Goal: Task Accomplishment & Management: Complete application form

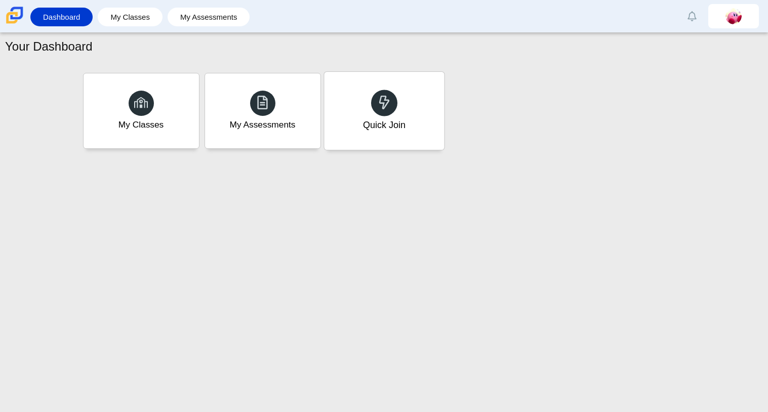
click at [371, 116] on div "Quick Join" at bounding box center [384, 111] width 120 height 78
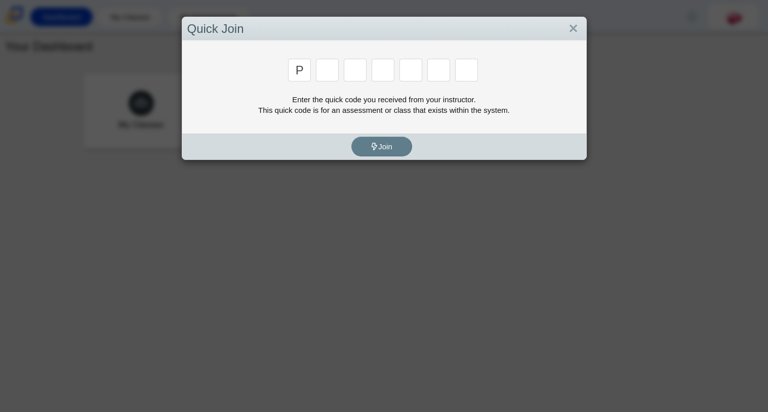
type input "p"
type input "2"
type input "p"
type input "b"
type input "t"
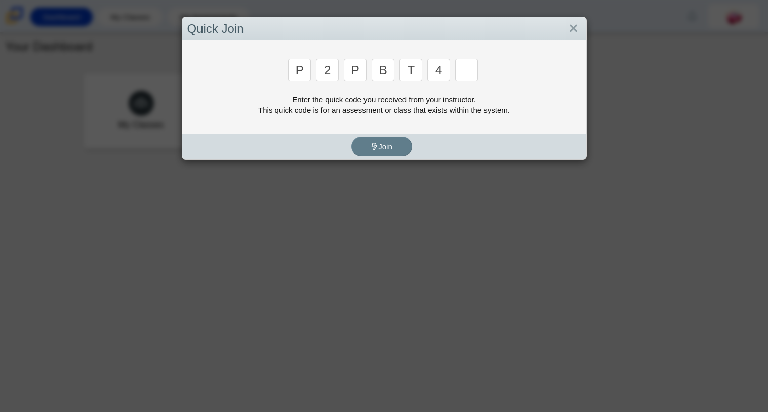
type input "4"
type input "9"
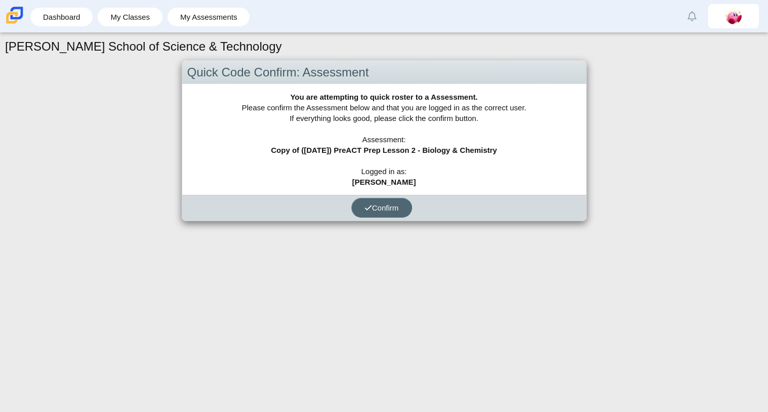
click at [397, 209] on span "Confirm" at bounding box center [382, 208] width 34 height 9
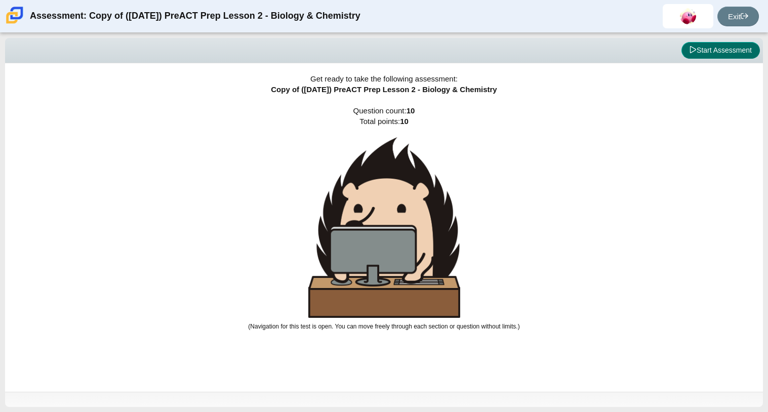
click at [715, 56] on button "Start Assessment" at bounding box center [721, 50] width 79 height 17
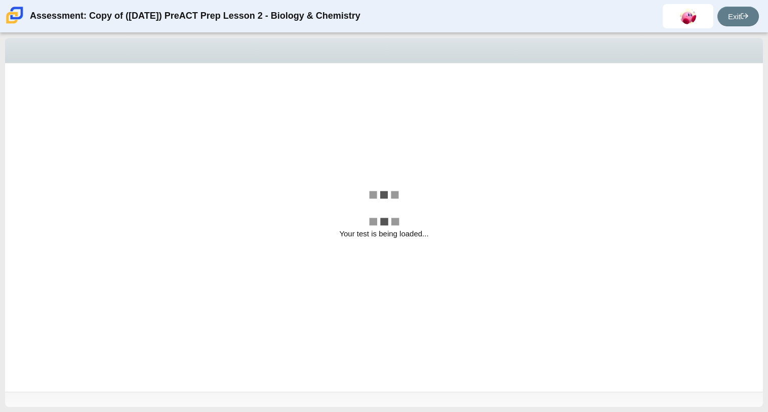
select select "88c27e0d-eae0-4ba9-ac20-9160ce6547ef"
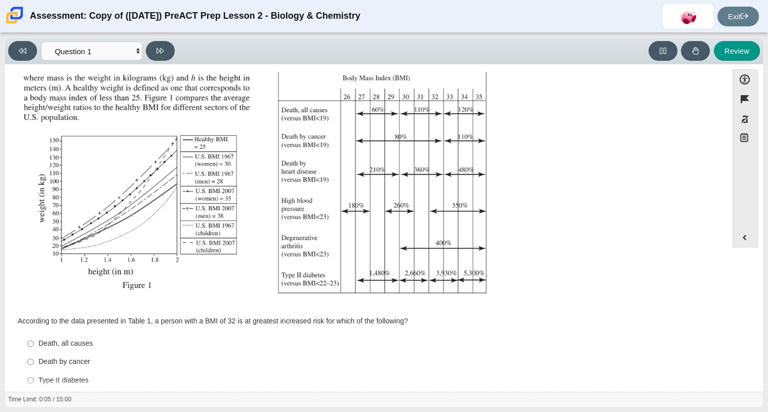
scroll to position [149, 0]
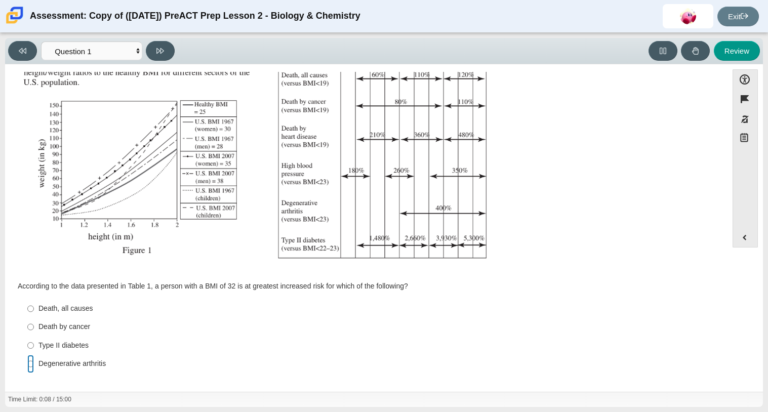
click at [28, 366] on input "Degenerative arthritis Degenerative arthritis" at bounding box center [30, 364] width 7 height 18
radio input "true"
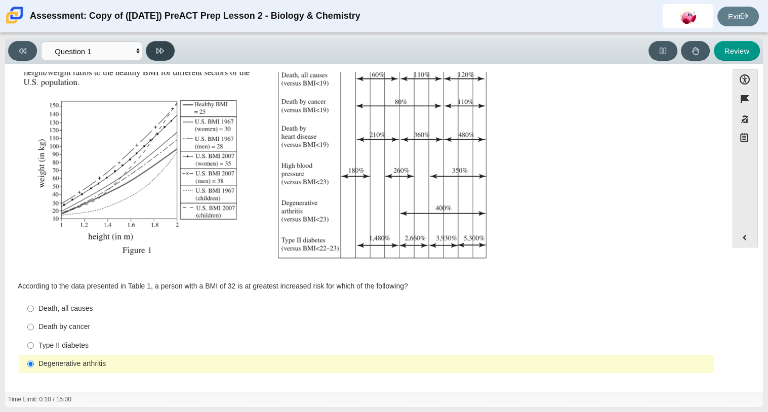
click at [159, 49] on icon at bounding box center [161, 51] width 8 height 6
select select "f31ee183-ab53-48c9-9374-3a18949ab500"
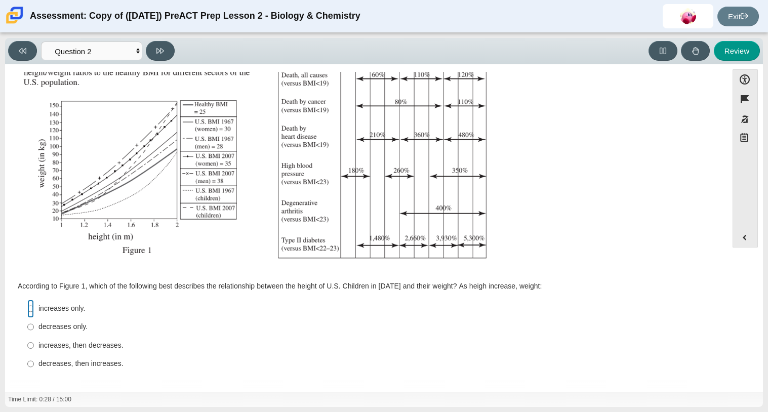
click at [32, 309] on input "increases only. increases only." at bounding box center [30, 309] width 7 height 18
radio input "true"
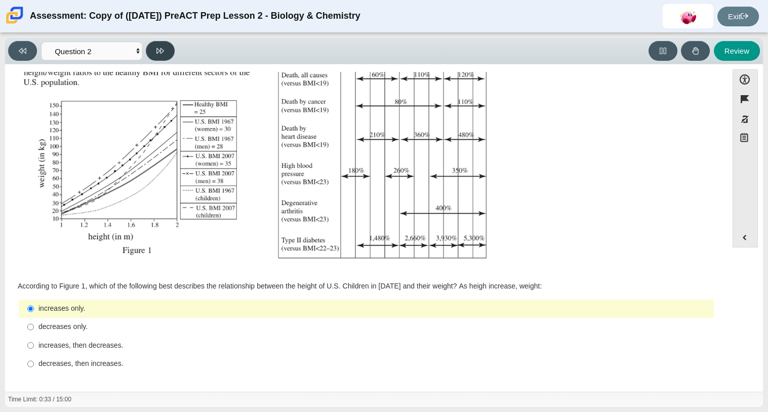
click at [163, 53] on icon at bounding box center [161, 51] width 8 height 8
select select "45e82964-709e-4180-9336-970e18221224"
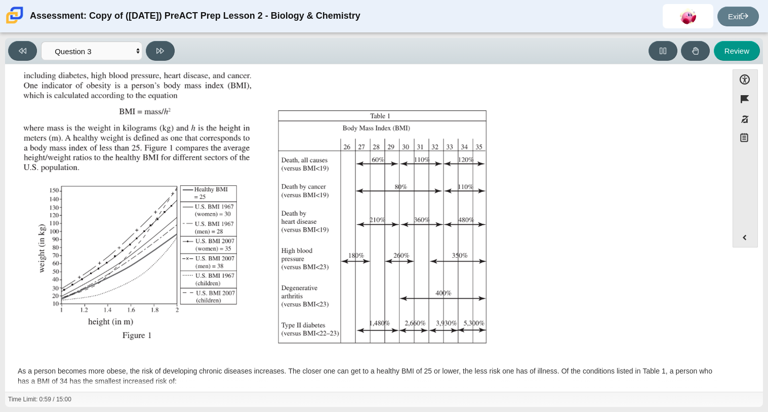
scroll to position [160, 0]
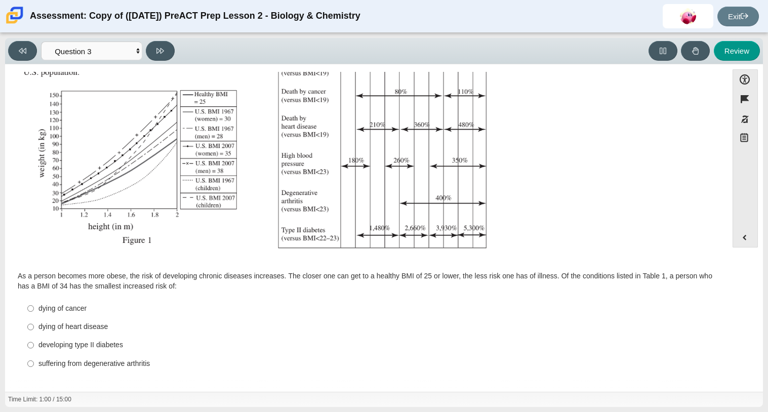
click at [45, 310] on div "dying of cancer" at bounding box center [375, 309] width 672 height 10
click at [34, 310] on input "dying of cancer dying of cancer" at bounding box center [30, 308] width 7 height 18
radio input "true"
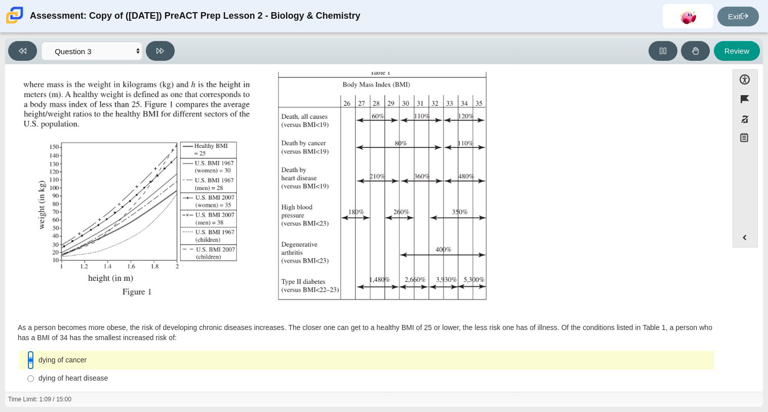
scroll to position [108, 0]
click at [32, 54] on button at bounding box center [22, 51] width 29 height 20
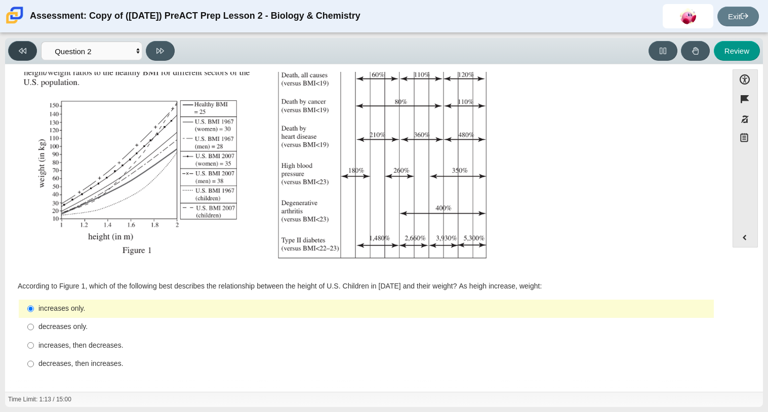
click at [32, 54] on button at bounding box center [22, 51] width 29 height 20
select select "88c27e0d-eae0-4ba9-ac20-9160ce6547ef"
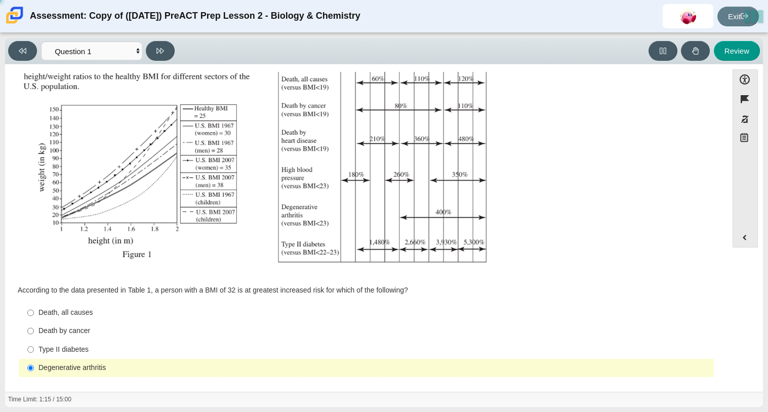
scroll to position [144, 0]
click at [34, 348] on label "Type II diabetes Type II diabetes" at bounding box center [367, 350] width 694 height 18
click at [34, 348] on input "Type II diabetes Type II diabetes" at bounding box center [30, 350] width 7 height 18
radio input "true"
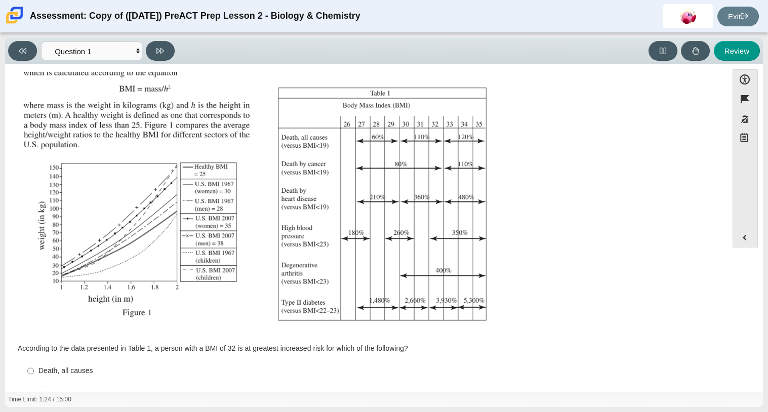
scroll to position [90, 0]
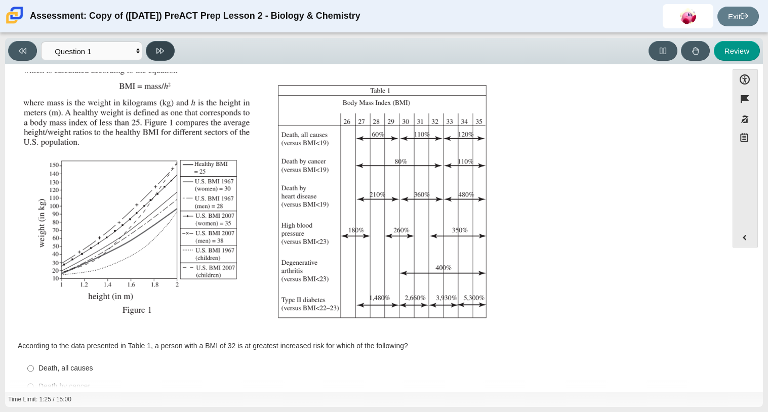
click at [160, 51] on icon at bounding box center [161, 51] width 8 height 6
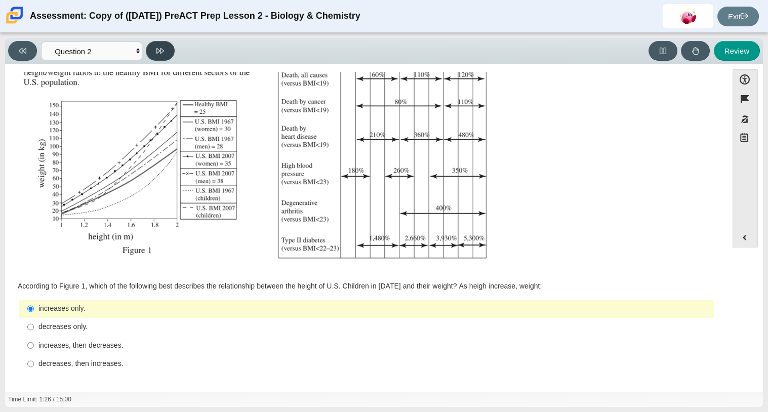
click at [160, 51] on icon at bounding box center [161, 51] width 8 height 6
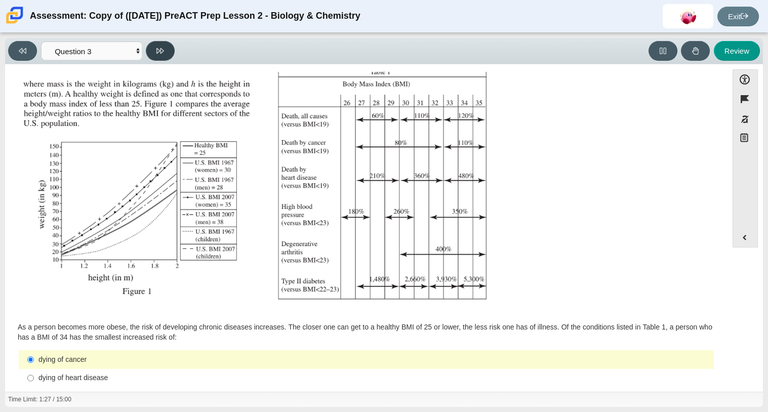
click at [163, 52] on icon at bounding box center [161, 51] width 8 height 8
select select "71dcacfe-cf8b-4cdc-be22-b82c8aec5da2"
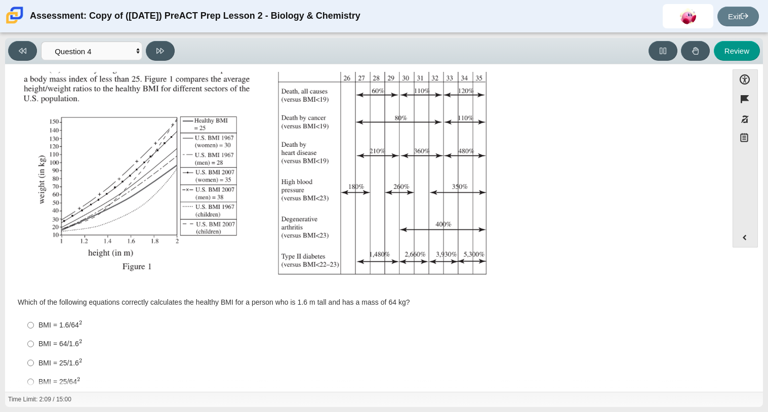
scroll to position [150, 0]
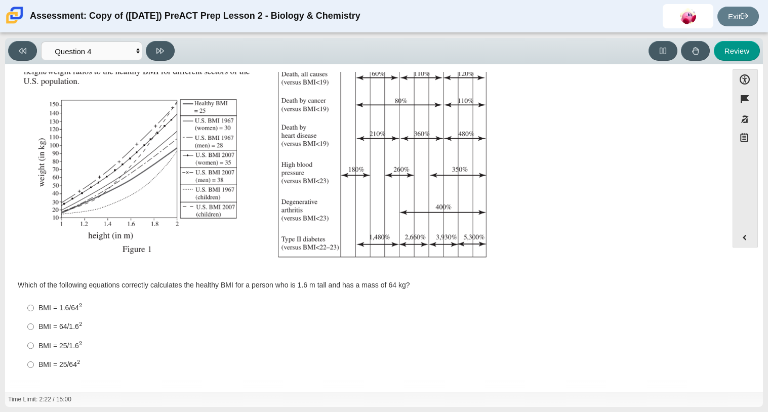
click at [76, 311] on div "BMI = 1.6/64 2" at bounding box center [375, 308] width 672 height 11
click at [34, 311] on input "BMI = 1.6/64 2 BMI = 1.6/642" at bounding box center [30, 308] width 7 height 19
radio input "true"
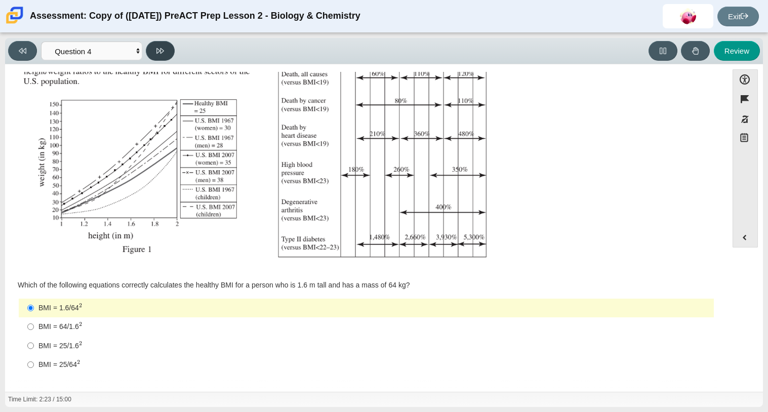
click at [157, 50] on icon at bounding box center [161, 51] width 8 height 8
select select "c6558c8b-086a-4b4c-b582-9428309971ba"
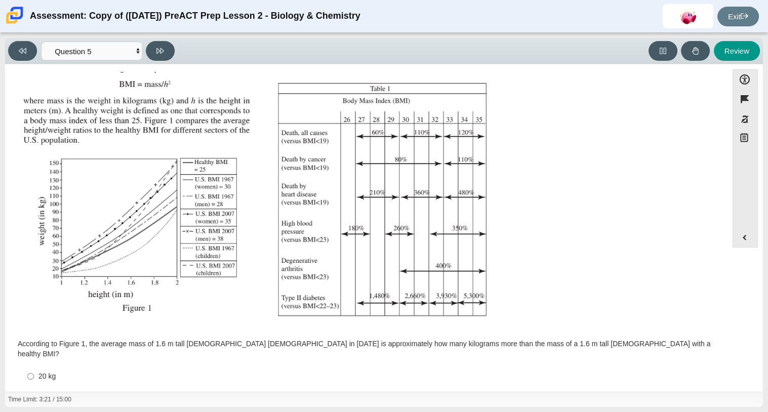
scroll to position [149, 0]
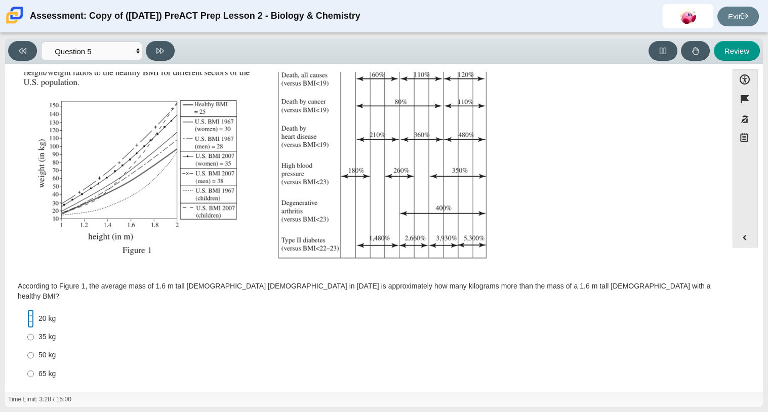
click at [32, 312] on input "20 kg 20 kg" at bounding box center [30, 319] width 7 height 18
radio input "true"
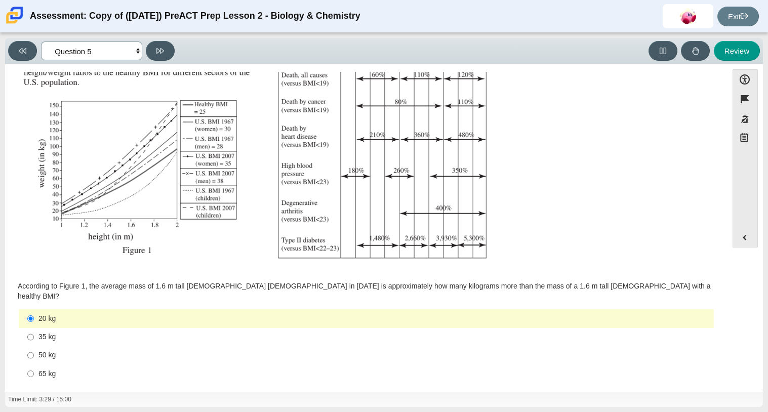
click at [113, 48] on select "Questions Question 1 Question 2 Question 3 Question 4 Question 5 Question 6 Que…" at bounding box center [91, 51] width 101 height 19
click at [162, 48] on icon at bounding box center [161, 51] width 8 height 6
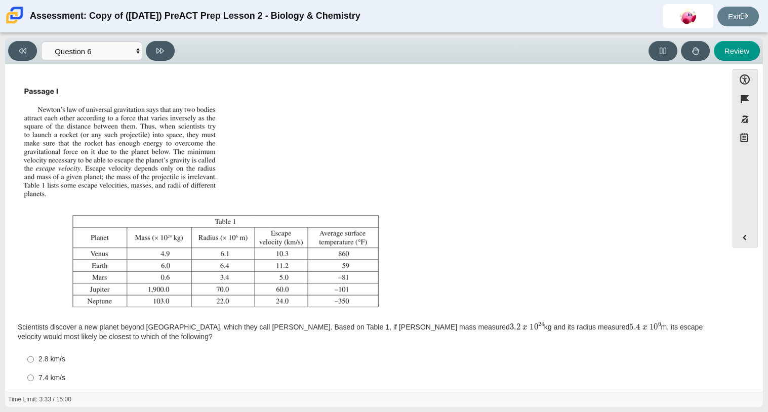
scroll to position [50, 0]
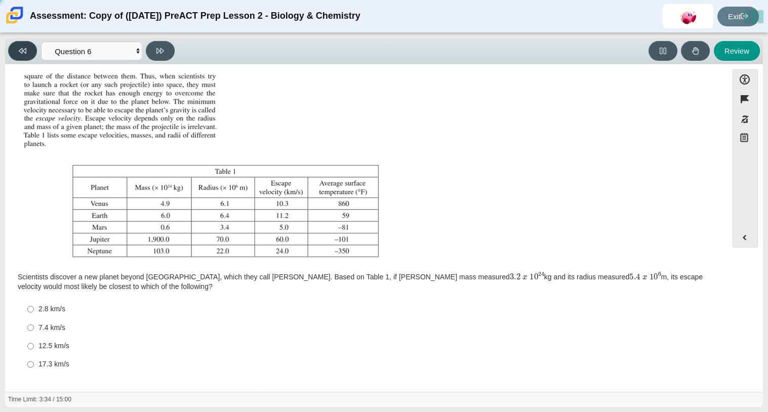
click at [18, 46] on button at bounding box center [22, 51] width 29 height 20
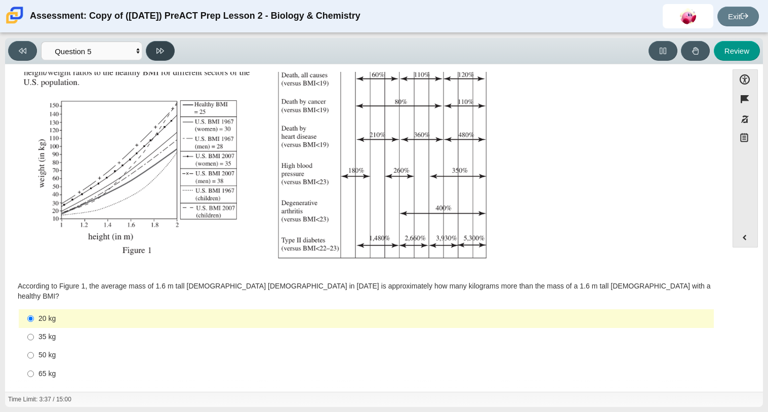
click at [163, 54] on icon at bounding box center [161, 51] width 8 height 8
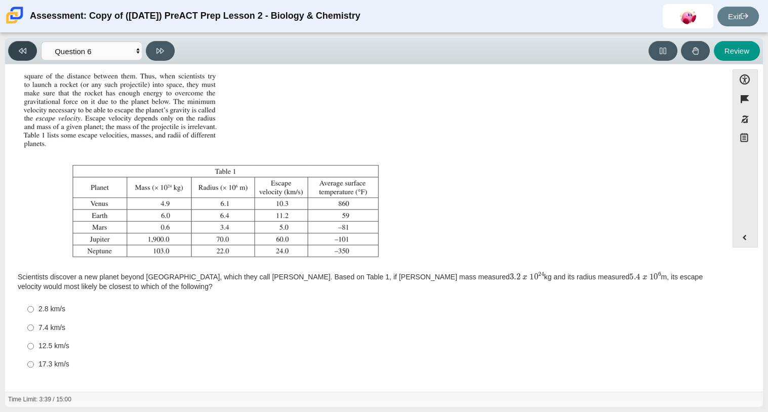
click at [24, 55] on button at bounding box center [22, 51] width 29 height 20
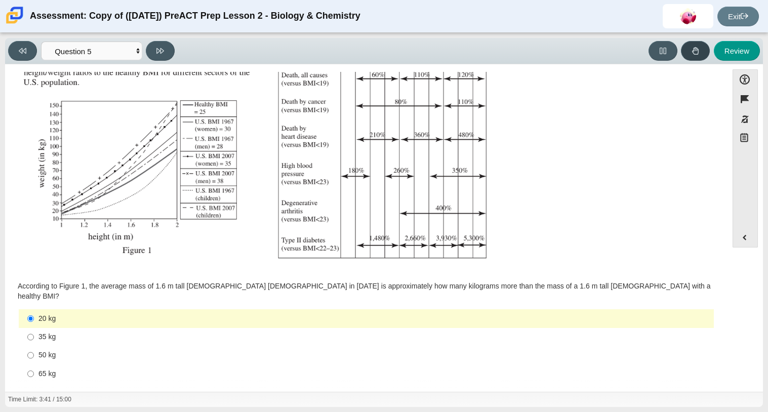
click at [685, 55] on button at bounding box center [695, 51] width 29 height 20
click at [150, 49] on button at bounding box center [160, 51] width 29 height 20
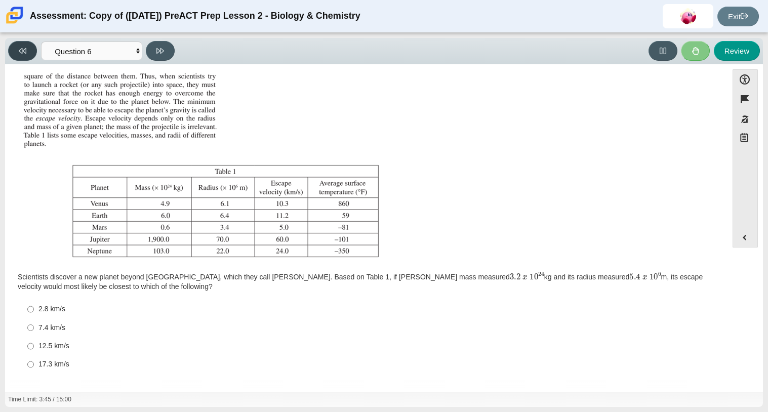
click at [25, 50] on icon at bounding box center [23, 51] width 8 height 8
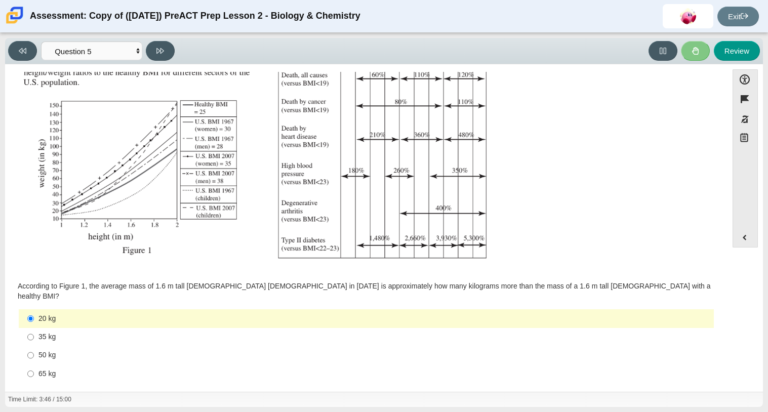
click at [707, 45] on button at bounding box center [695, 51] width 29 height 20
click at [155, 52] on button at bounding box center [160, 51] width 29 height 20
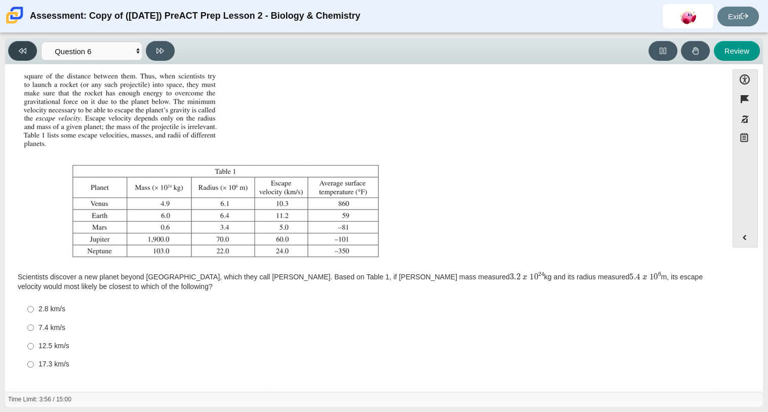
click at [29, 54] on button at bounding box center [22, 51] width 29 height 20
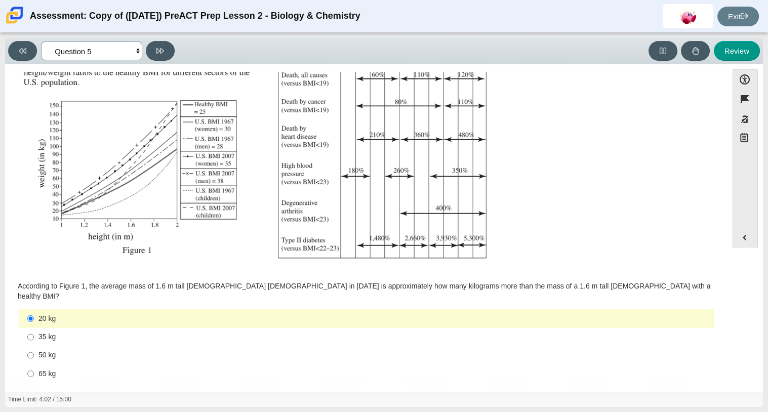
click at [98, 54] on select "Questions Question 1 Question 2 Question 3 Question 4 Question 5 Question 6 Que…" at bounding box center [91, 51] width 101 height 19
click at [27, 50] on button at bounding box center [22, 51] width 29 height 20
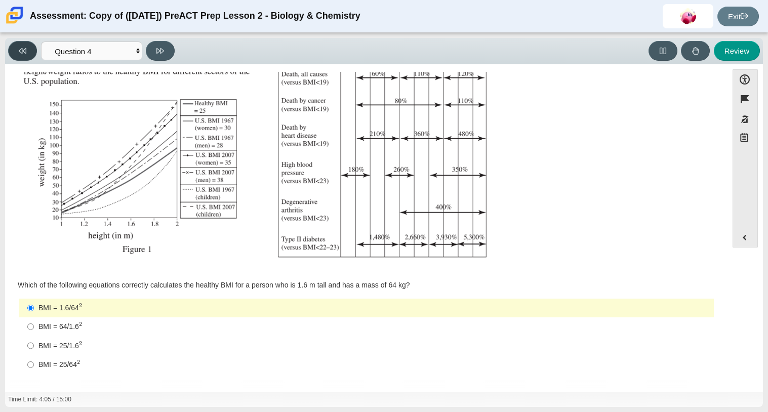
click at [29, 51] on button at bounding box center [22, 51] width 29 height 20
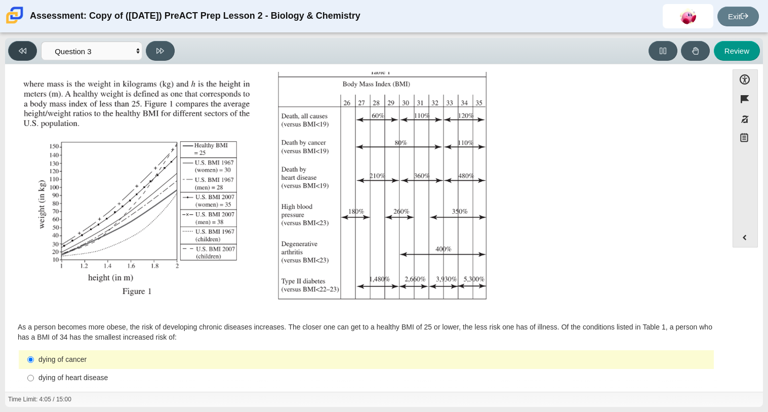
click at [29, 52] on button at bounding box center [22, 51] width 29 height 20
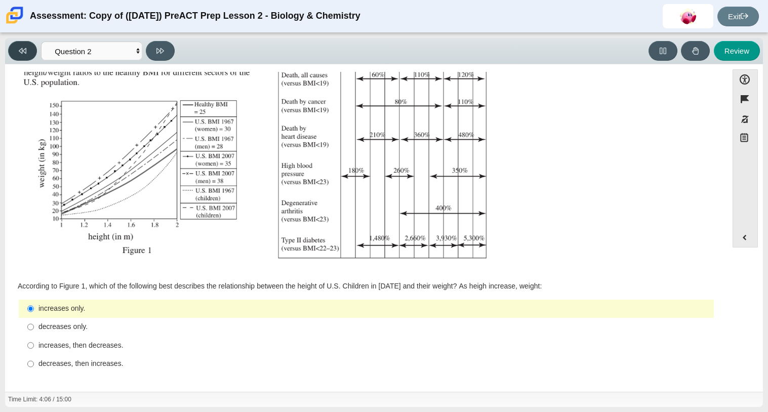
click at [30, 52] on button at bounding box center [22, 51] width 29 height 20
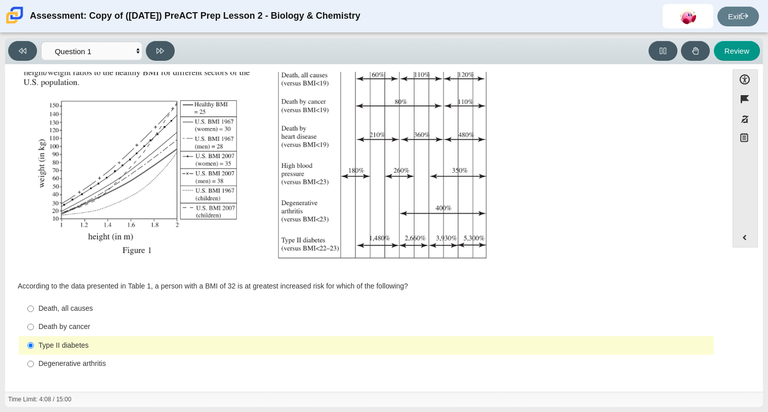
scroll to position [146, 0]
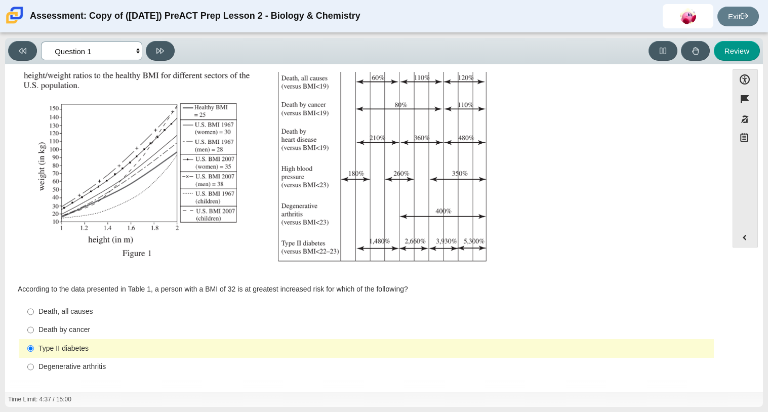
click at [117, 50] on select "Questions Question 1 Question 2 Question 3 Question 4 Question 5 Question 6 Que…" at bounding box center [91, 51] width 101 height 19
click at [41, 42] on select "Questions Question 1 Question 2 Question 3 Question 4 Question 5 Question 6 Que…" at bounding box center [91, 51] width 101 height 19
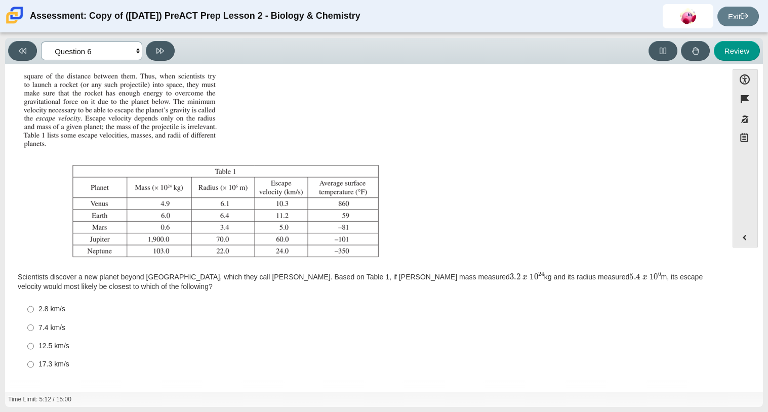
click at [93, 55] on select "Questions Question 1 Question 2 Question 3 Question 4 Question 5 Question 6 Que…" at bounding box center [91, 51] width 101 height 19
select select "71dcacfe-cf8b-4cdc-be22-b82c8aec5da2"
click at [41, 42] on select "Questions Question 1 Question 2 Question 3 Question 4 Question 5 Question 6 Que…" at bounding box center [91, 51] width 101 height 19
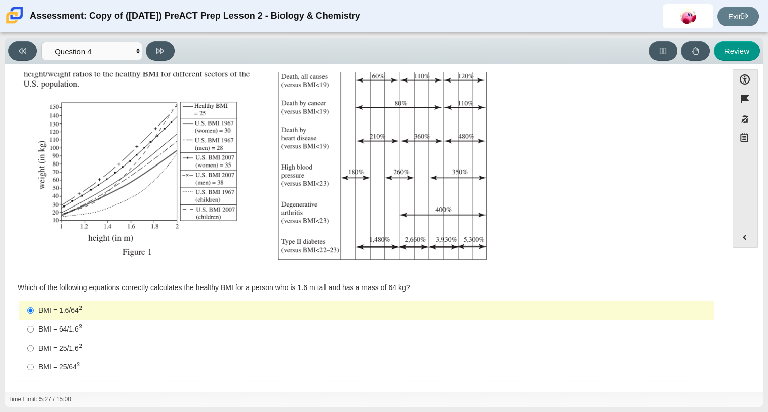
scroll to position [150, 0]
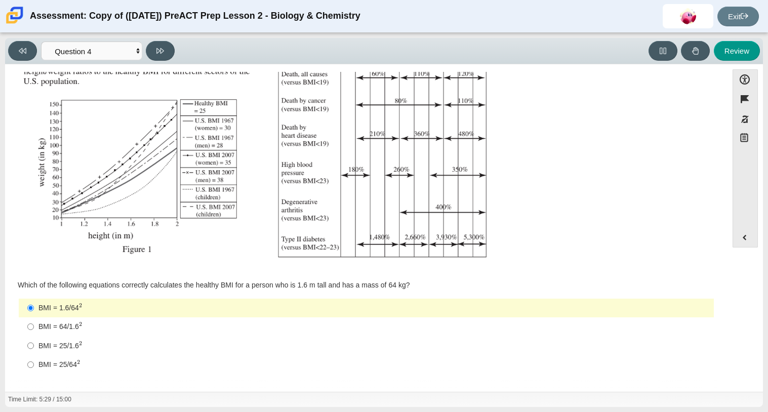
click at [67, 345] on div "BMI = 25/1.6 2" at bounding box center [375, 346] width 672 height 11
click at [34, 345] on input "BMI = 25/1.6 2 BMI = 25/1.62" at bounding box center [30, 345] width 7 height 19
radio input "true"
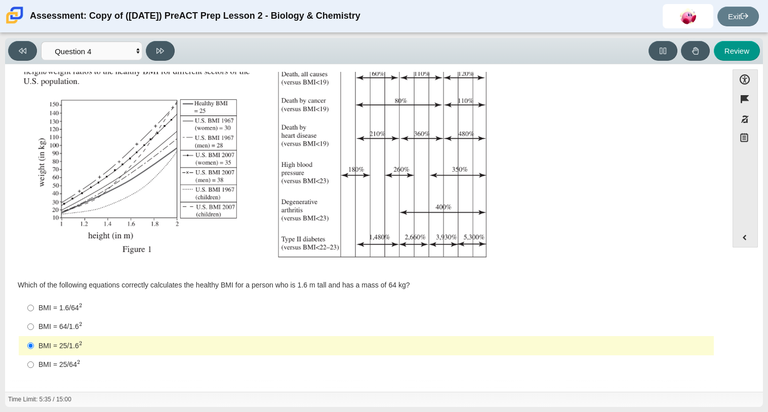
click at [92, 327] on div "BMI = 64/1.6 2" at bounding box center [375, 327] width 672 height 11
click at [34, 327] on input "BMI = 64/1.6 2 BMI = 64/1.62" at bounding box center [30, 327] width 7 height 19
radio input "true"
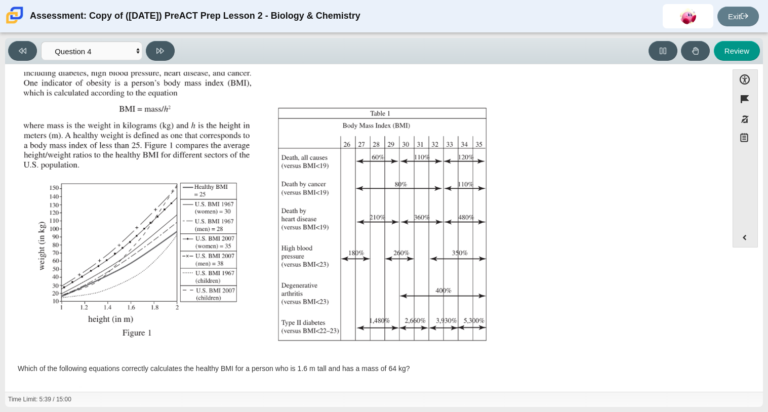
scroll to position [65, 0]
click at [157, 48] on icon at bounding box center [161, 51] width 8 height 6
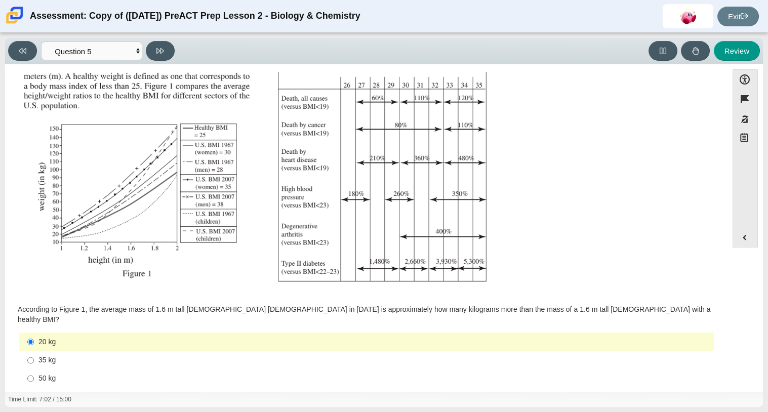
scroll to position [149, 0]
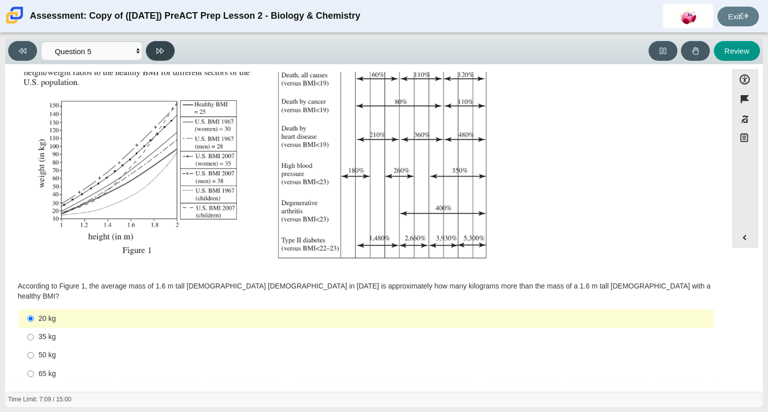
click at [161, 54] on icon at bounding box center [161, 51] width 8 height 8
select select "74d98ab6-2529-481e-9250-4e9263ec31cd"
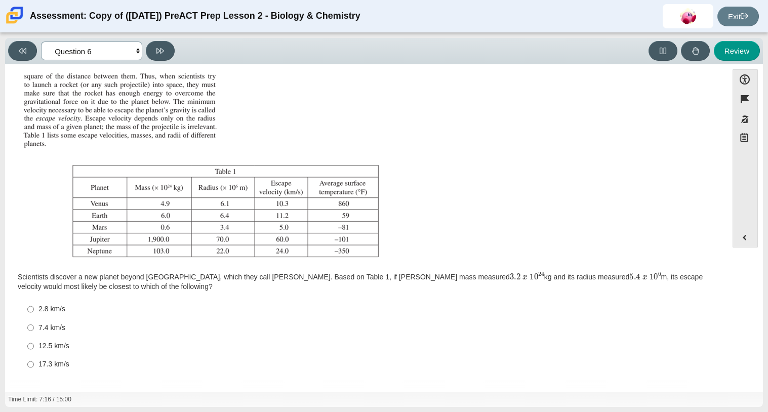
click at [132, 51] on select "Questions Question 1 Question 2 Question 3 Question 4 Question 5 Question 6 Que…" at bounding box center [91, 51] width 101 height 19
click at [378, 112] on img "Assessment items" at bounding box center [200, 146] width 363 height 230
click at [56, 326] on div "7.4 km/s" at bounding box center [375, 328] width 672 height 10
click at [34, 326] on input "7.4 km/s 7.4 km/s" at bounding box center [30, 328] width 7 height 18
radio input "true"
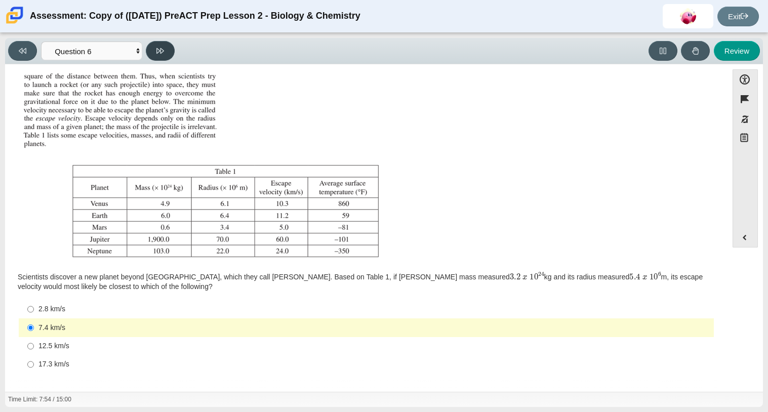
click at [167, 50] on button at bounding box center [160, 51] width 29 height 20
select select "31694628-7769-4744-9964-d3ed6115c03c"
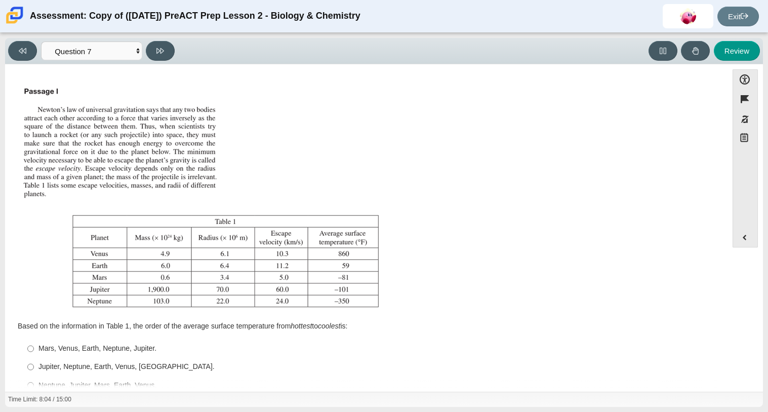
scroll to position [40, 0]
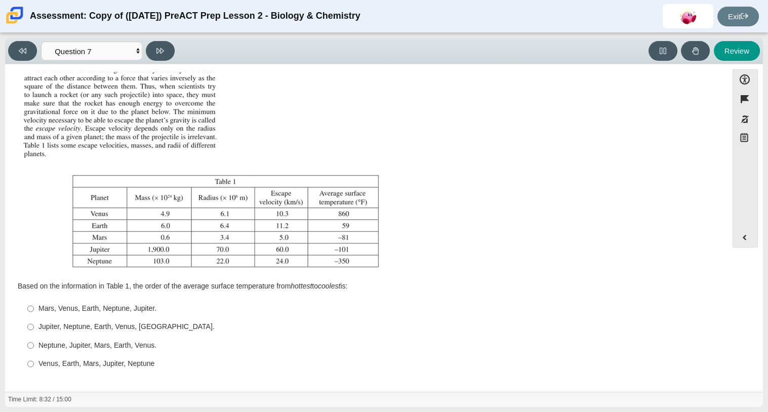
click at [78, 364] on div "Venus, Earth, Mars, Jupiter, Neptune" at bounding box center [375, 364] width 672 height 10
click at [34, 364] on input "Venus, Earth, Mars, Jupiter, Neptune Venus, Earth, Mars, Jupiter, Neptune" at bounding box center [30, 364] width 7 height 18
radio input "true"
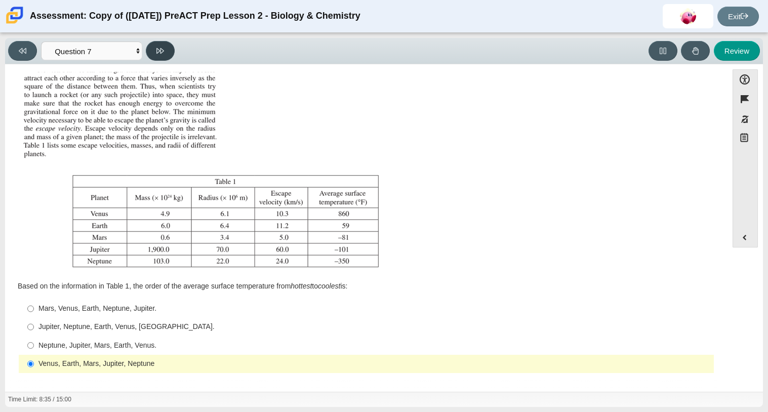
click at [164, 58] on button at bounding box center [160, 51] width 29 height 20
select select "02960795-9514-4c41-985f-77b6951c8514"
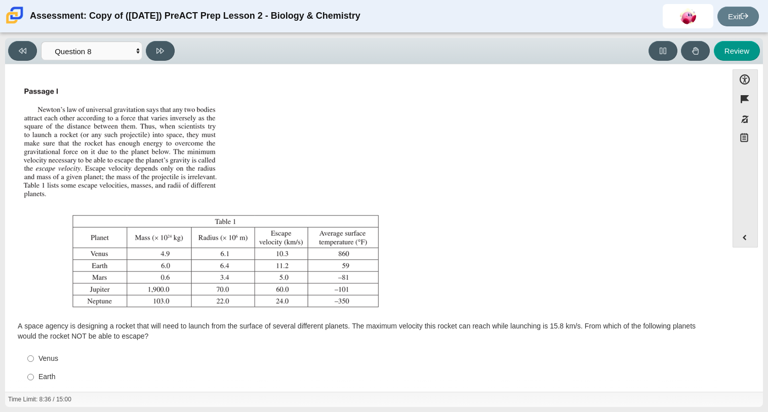
scroll to position [50, 0]
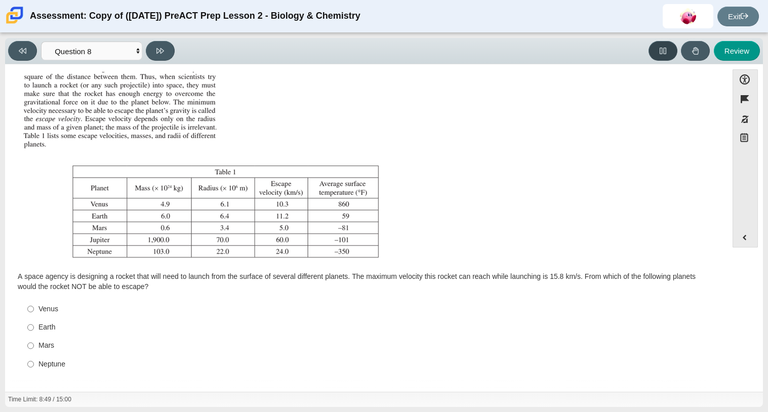
click at [664, 54] on button at bounding box center [663, 51] width 29 height 20
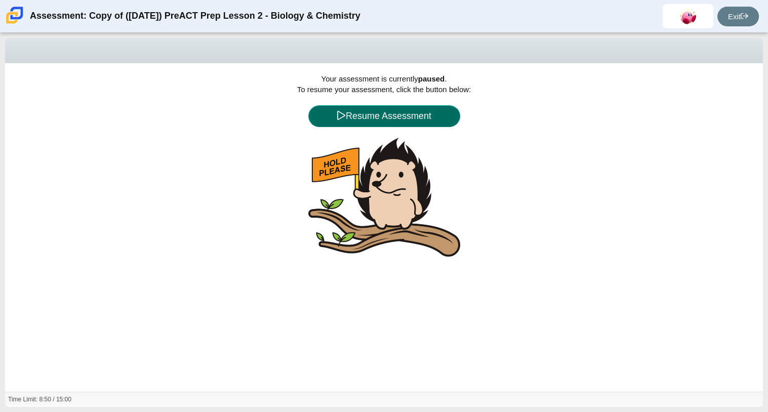
click at [398, 110] on button "Resume Assessment" at bounding box center [385, 116] width 152 height 22
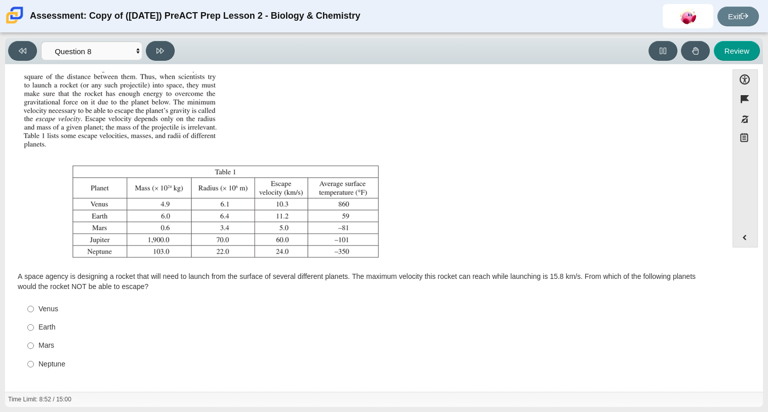
scroll to position [5, 0]
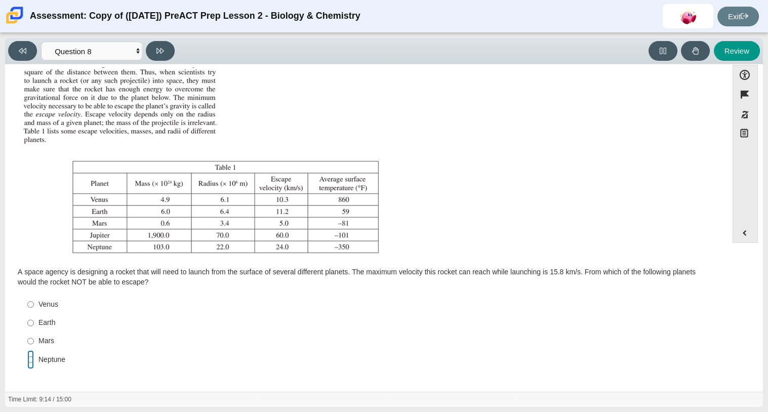
click at [27, 361] on input "Neptune Neptune" at bounding box center [30, 360] width 7 height 18
radio input "true"
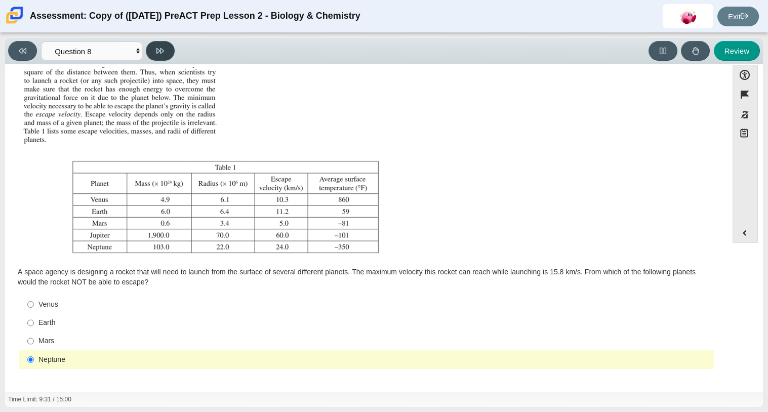
click at [165, 53] on button at bounding box center [160, 51] width 29 height 20
select select "ef19177f-9eb9-441f-a0b9-65cd4e602bb5"
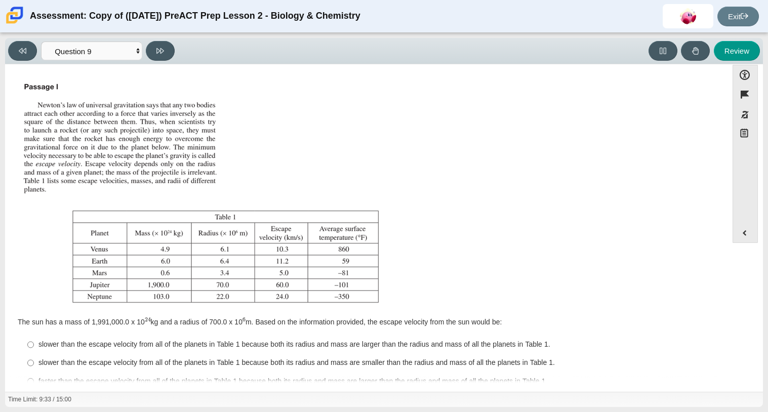
scroll to position [40, 0]
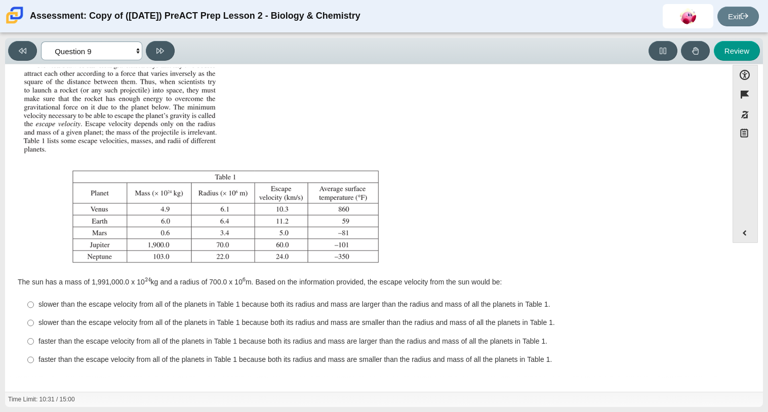
click at [105, 48] on select "Questions Question 1 Question 2 Question 3 Question 4 Question 5 Question 6 Que…" at bounding box center [91, 51] width 101 height 19
click at [107, 51] on select "Questions Question 1 Question 2 Question 3 Question 4 Question 5 Question 6 Que…" at bounding box center [91, 51] width 101 height 19
click at [374, 341] on div "faster than the escape velocity from all of the planets in Table 1 because both…" at bounding box center [375, 342] width 672 height 10
click at [34, 341] on input "faster than the escape velocity from all of the planets in Table 1 because both…" at bounding box center [30, 341] width 7 height 18
radio input "true"
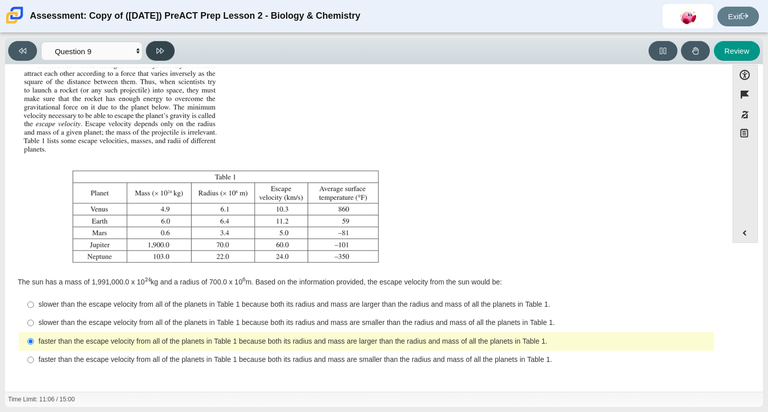
click at [169, 52] on button at bounding box center [160, 51] width 29 height 20
select select "b9bf8baa-c570-4e7d-b5c0-da6c71b27e9c"
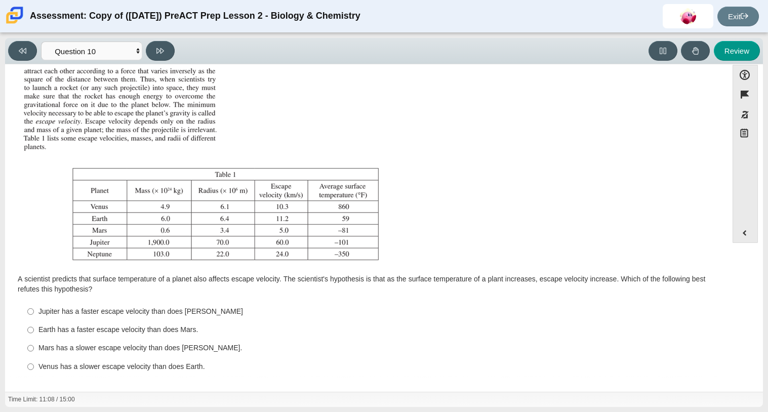
scroll to position [50, 0]
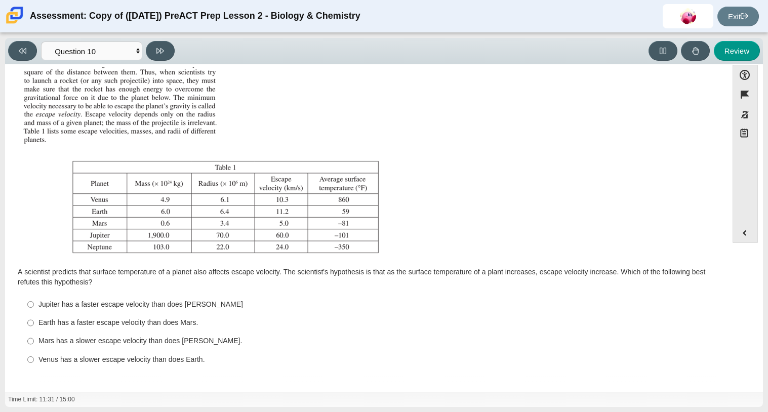
click at [185, 305] on div "Jupiter has a faster escape velocity than does Neptune" at bounding box center [375, 305] width 672 height 10
click at [34, 305] on input "Jupiter has a faster escape velocity than does Neptune Jupiter has a faster esc…" at bounding box center [30, 304] width 7 height 18
radio input "true"
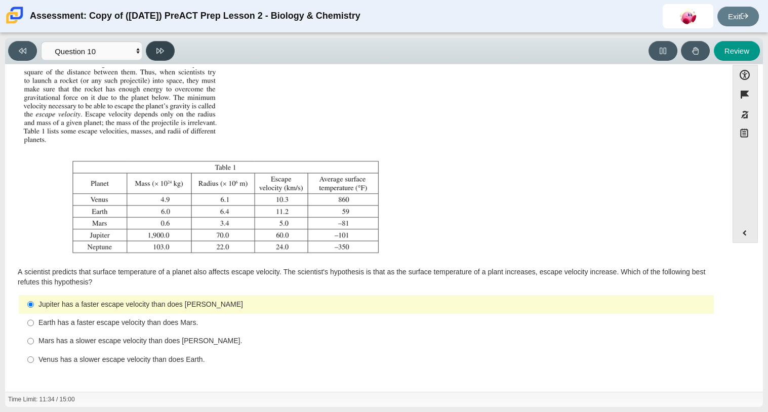
click at [168, 58] on button at bounding box center [160, 51] width 29 height 20
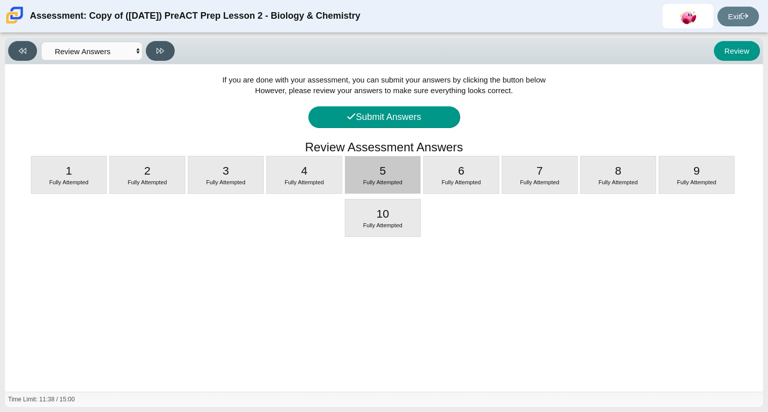
click at [416, 168] on div "5 Fully Attempted" at bounding box center [382, 175] width 75 height 37
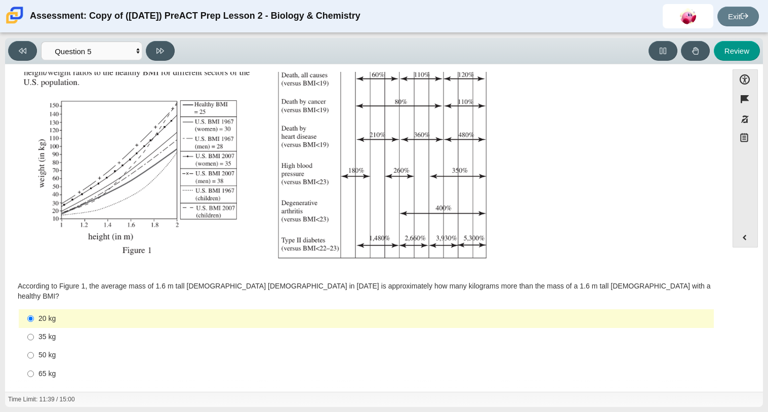
scroll to position [5, 0]
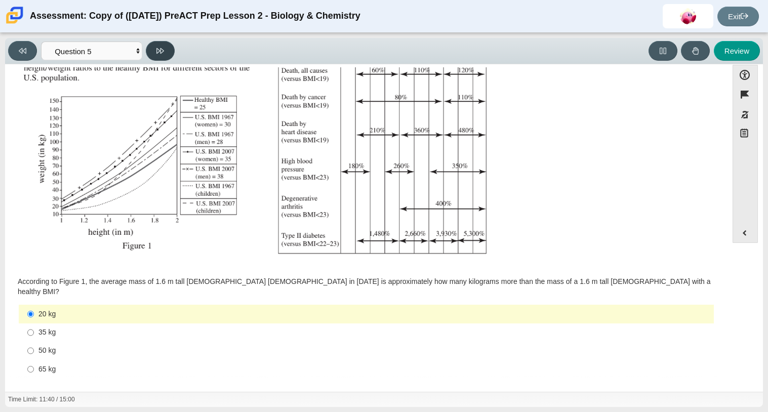
click at [167, 52] on button at bounding box center [160, 51] width 29 height 20
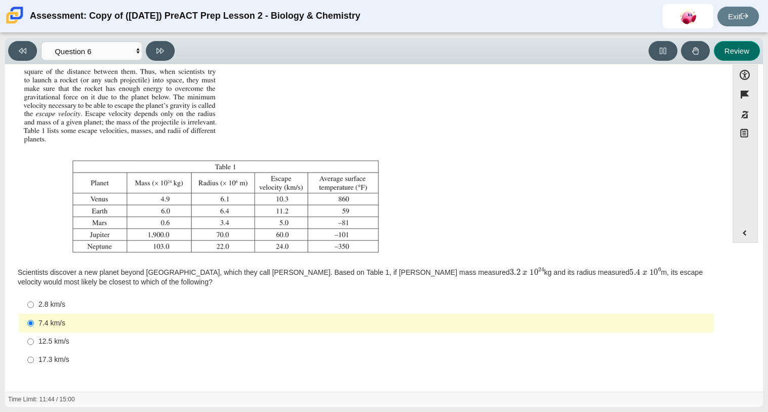
click at [720, 52] on button "Review" at bounding box center [737, 51] width 46 height 20
select select "review"
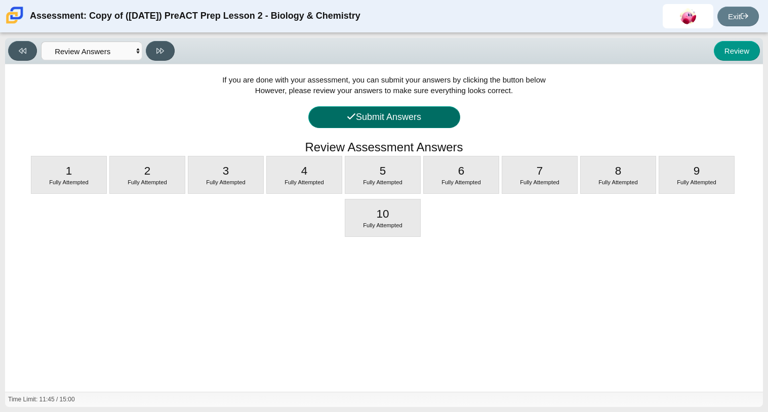
click at [381, 117] on button "Submit Answers" at bounding box center [385, 117] width 152 height 22
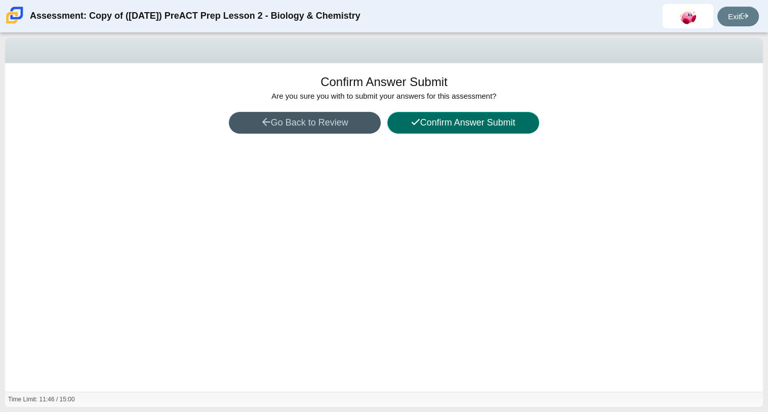
click at [395, 128] on button "Confirm Answer Submit" at bounding box center [464, 123] width 152 height 22
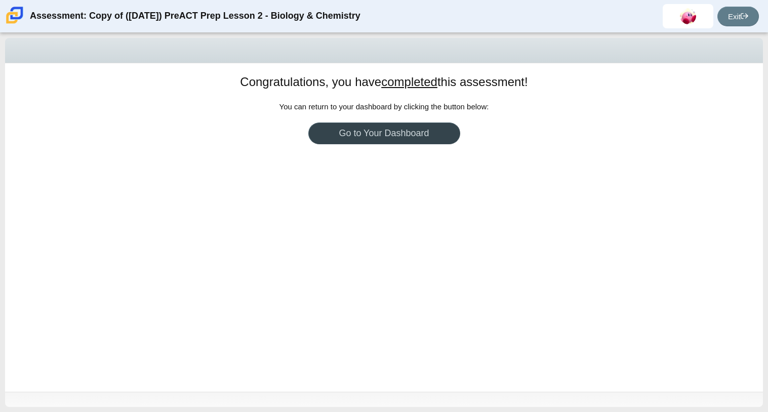
click at [394, 129] on link "Go to Your Dashboard" at bounding box center [385, 134] width 152 height 22
